Goal: Task Accomplishment & Management: Manage account settings

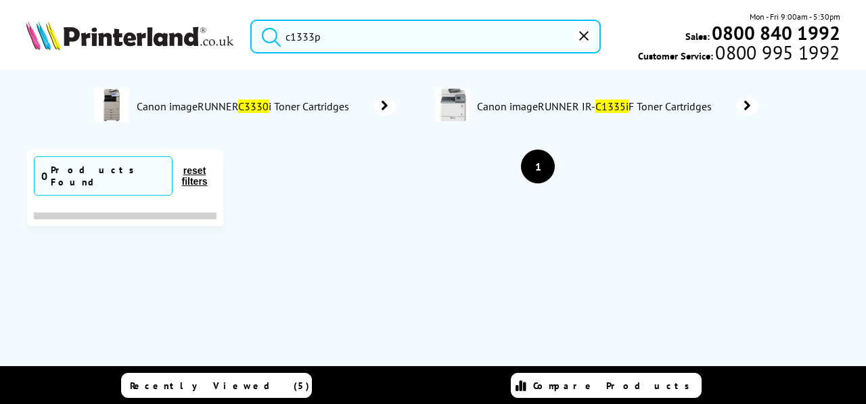
click at [166, 40] on img at bounding box center [130, 34] width 208 height 29
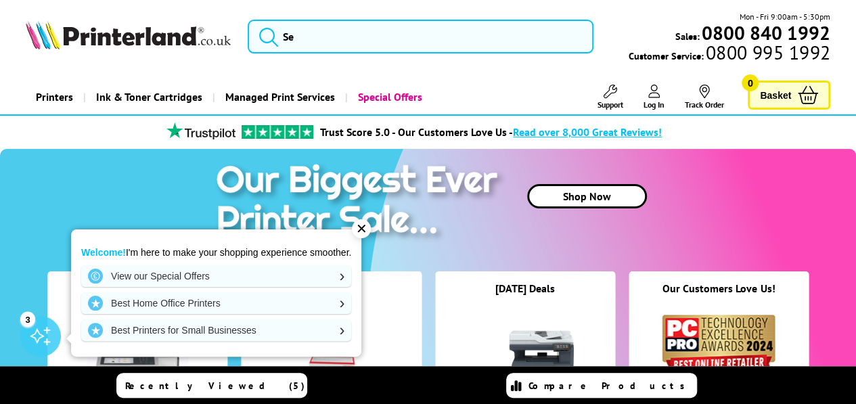
click at [649, 95] on icon at bounding box center [654, 92] width 12 height 14
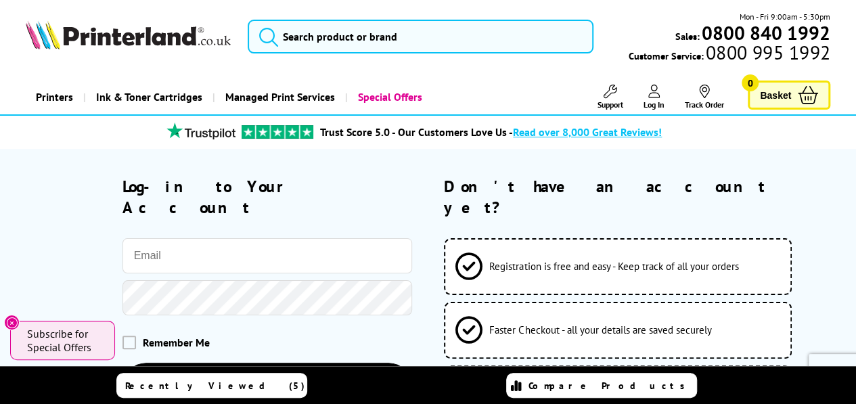
scroll to position [68, 0]
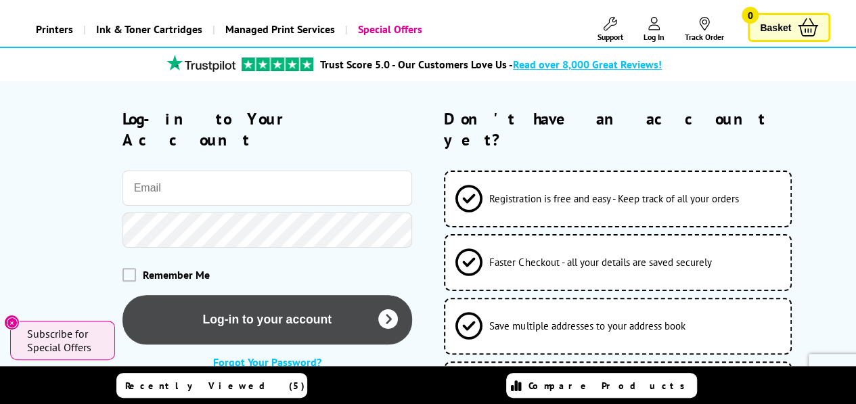
type input "tiggy.dottyinkltd@gmail.com"
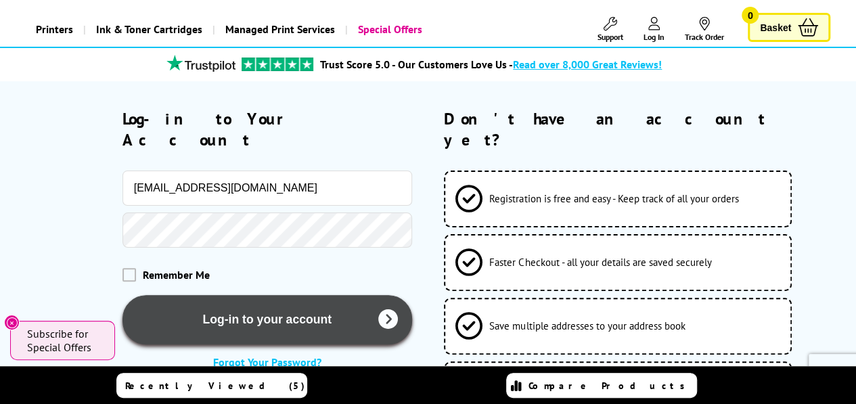
click at [269, 299] on button "Log-in to your account" at bounding box center [267, 319] width 290 height 49
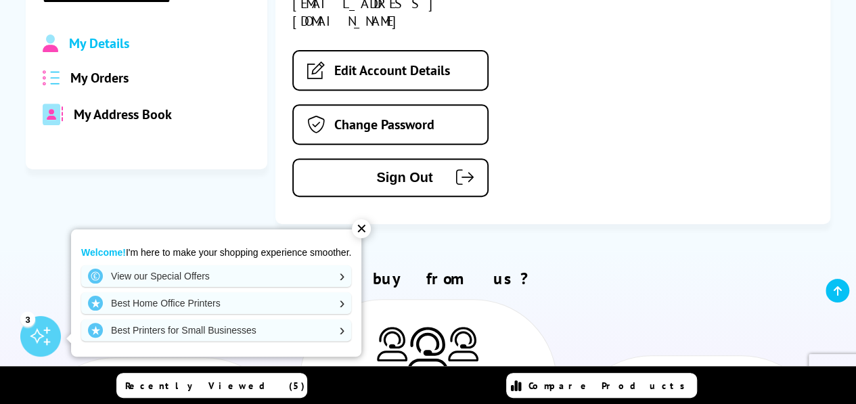
scroll to position [271, 0]
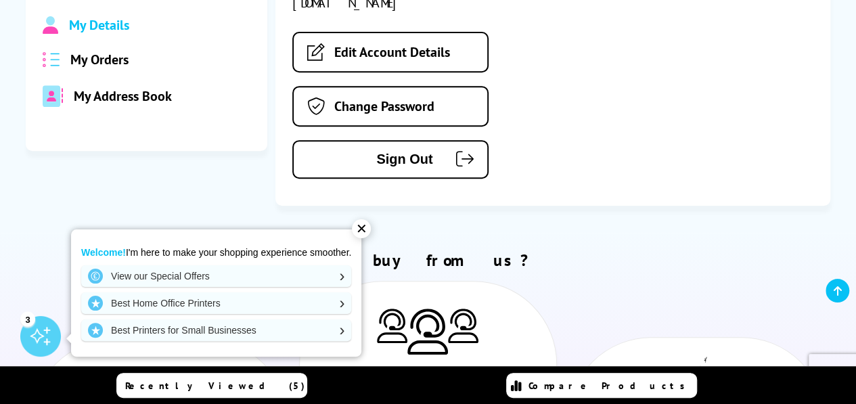
click at [99, 60] on span "My Orders" at bounding box center [99, 60] width 58 height 18
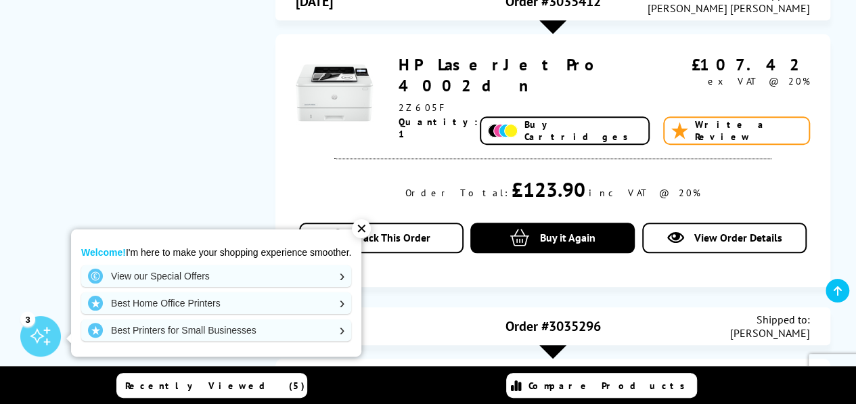
scroll to position [406, 0]
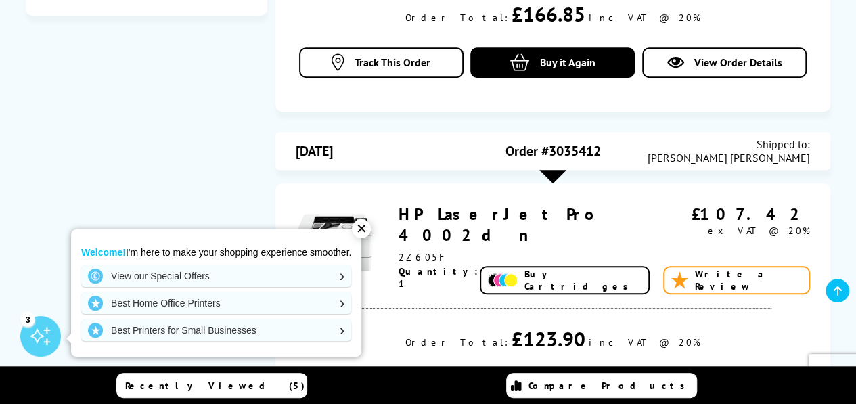
click at [363, 228] on div "✕" at bounding box center [361, 228] width 19 height 19
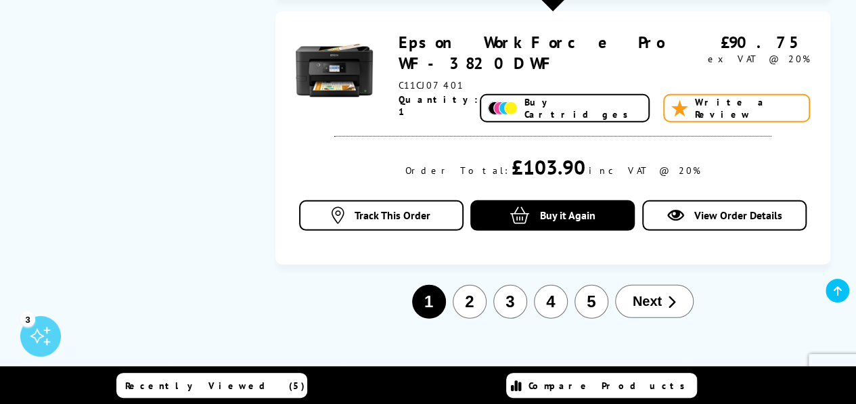
scroll to position [1963, 0]
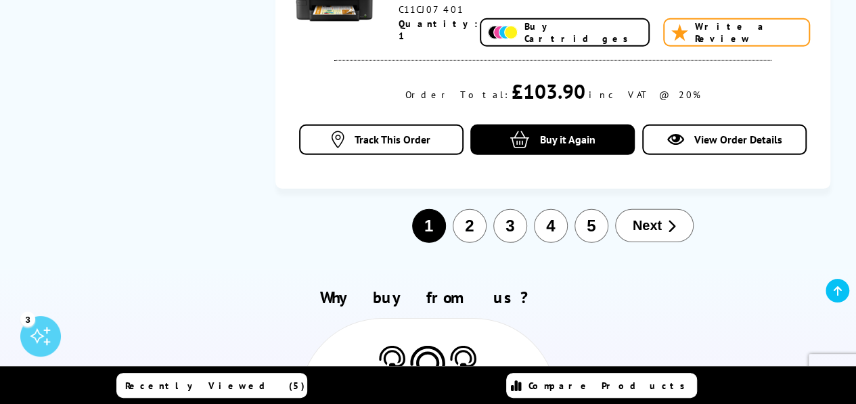
click at [474, 209] on button "2" at bounding box center [470, 226] width 34 height 34
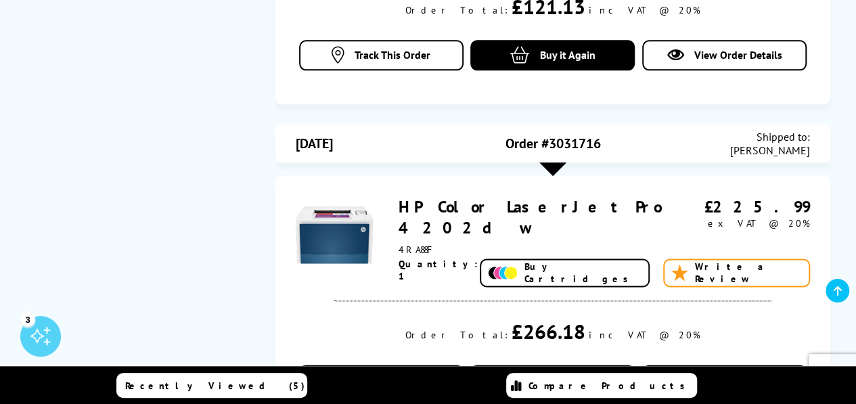
scroll to position [770, 0]
